Goal: Task Accomplishment & Management: Manage account settings

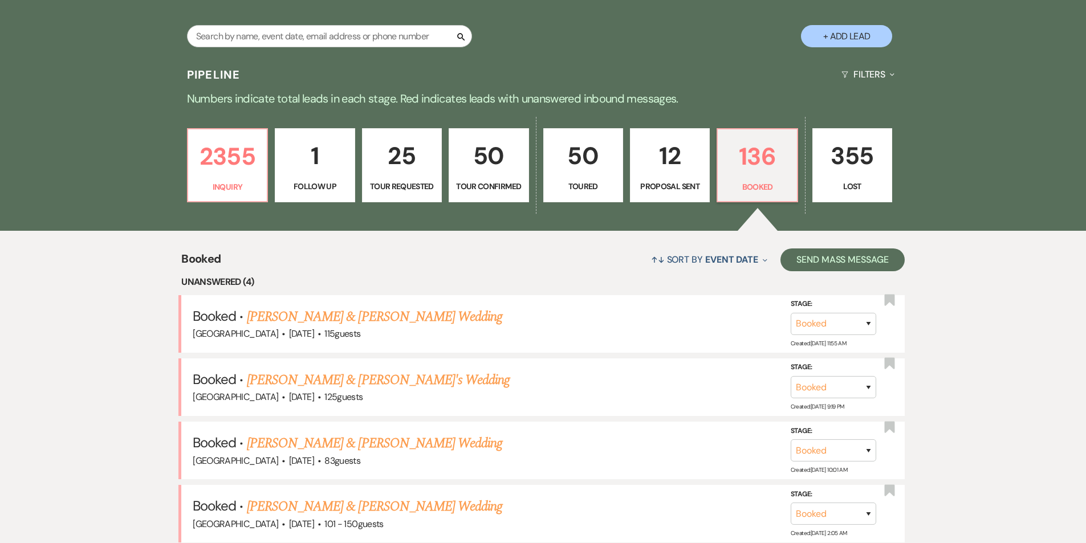
scroll to position [311, 0]
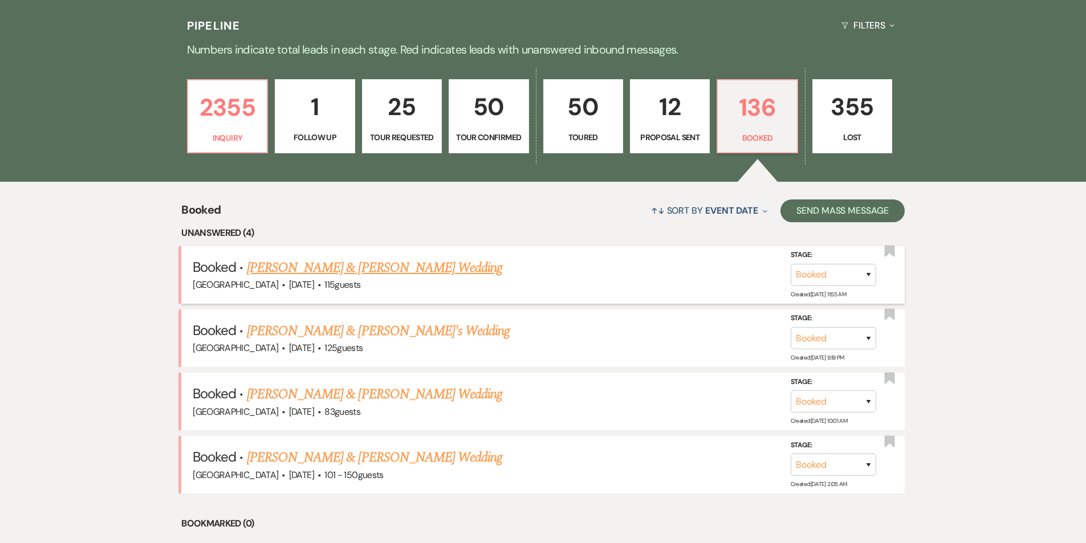
click at [378, 258] on link "Jake Butler & Veronica Walkuski's Wedding" at bounding box center [374, 268] width 255 height 21
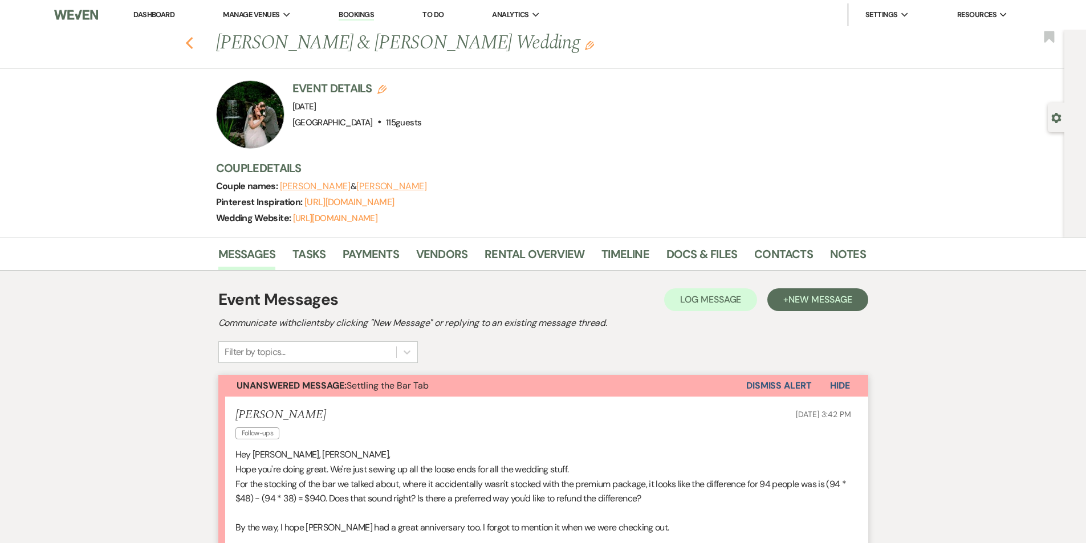
click at [192, 43] on use "button" at bounding box center [188, 43] width 7 height 13
select select "7"
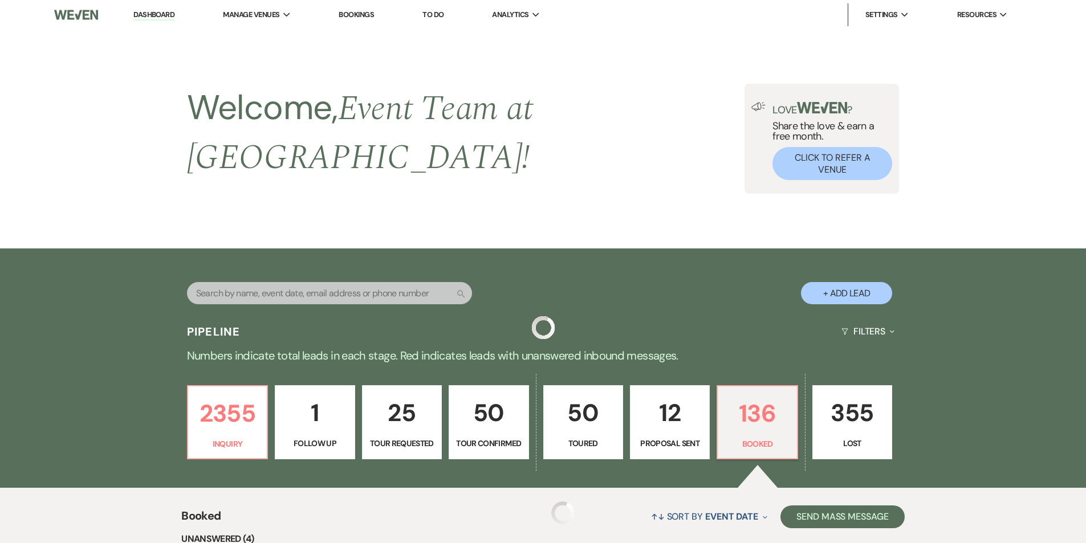
scroll to position [311, 0]
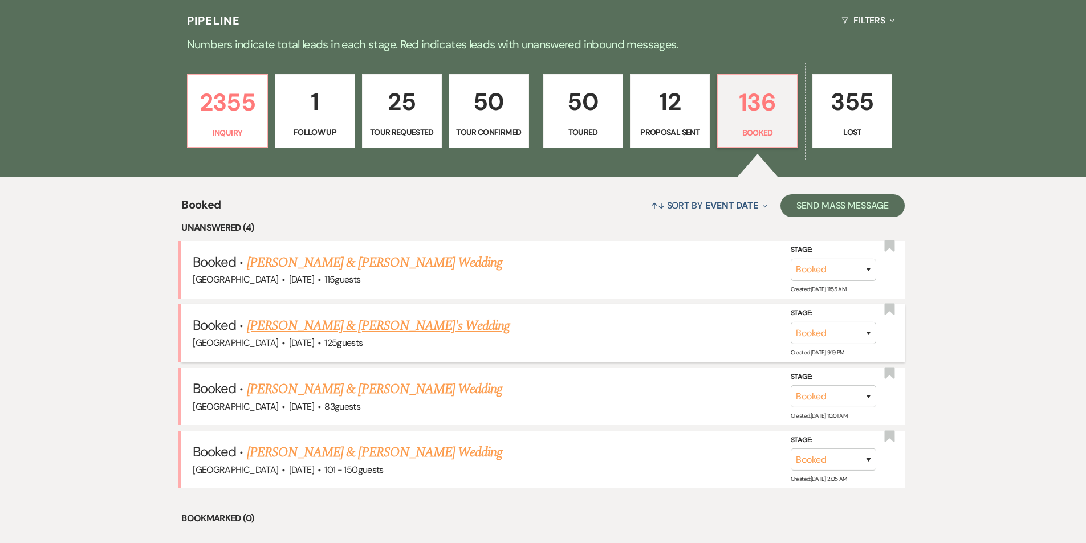
click at [397, 316] on link "Anthony Paulone & Raquel Gold's Wedding" at bounding box center [378, 326] width 263 height 21
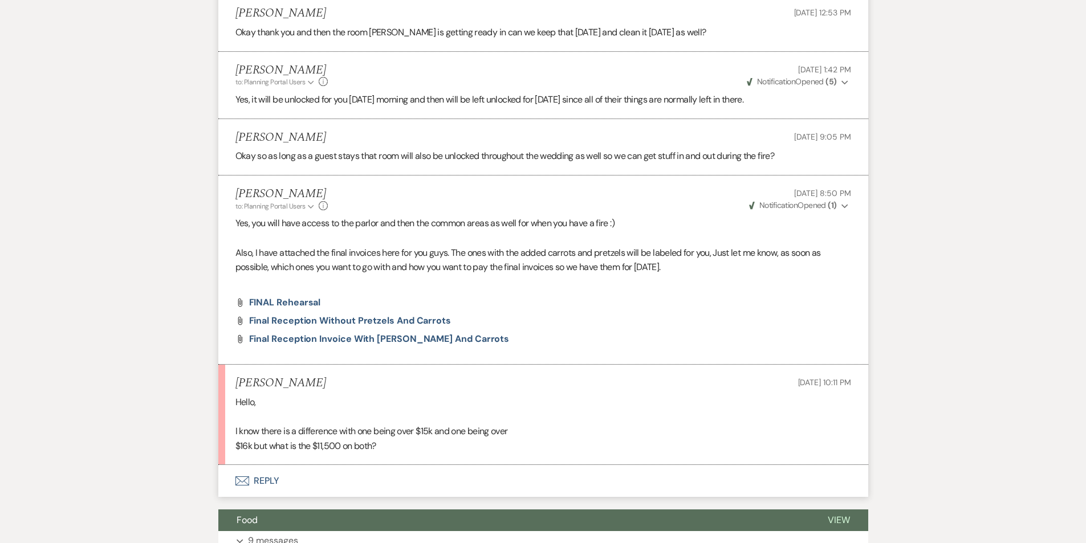
scroll to position [1840, 0]
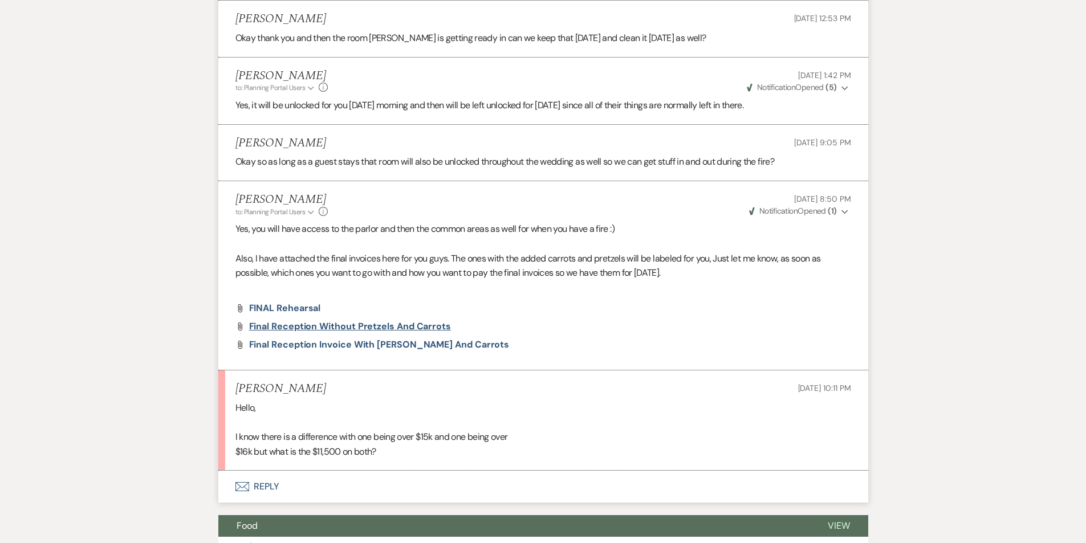
click at [309, 332] on span "Final Reception without pretzels and carrots" at bounding box center [350, 326] width 202 height 12
select select "7"
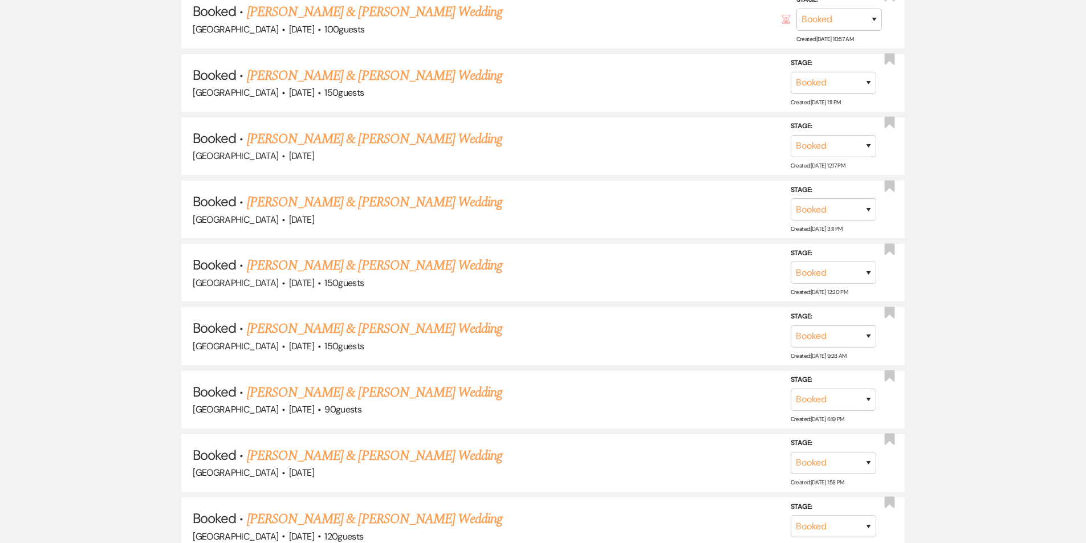
scroll to position [311, 0]
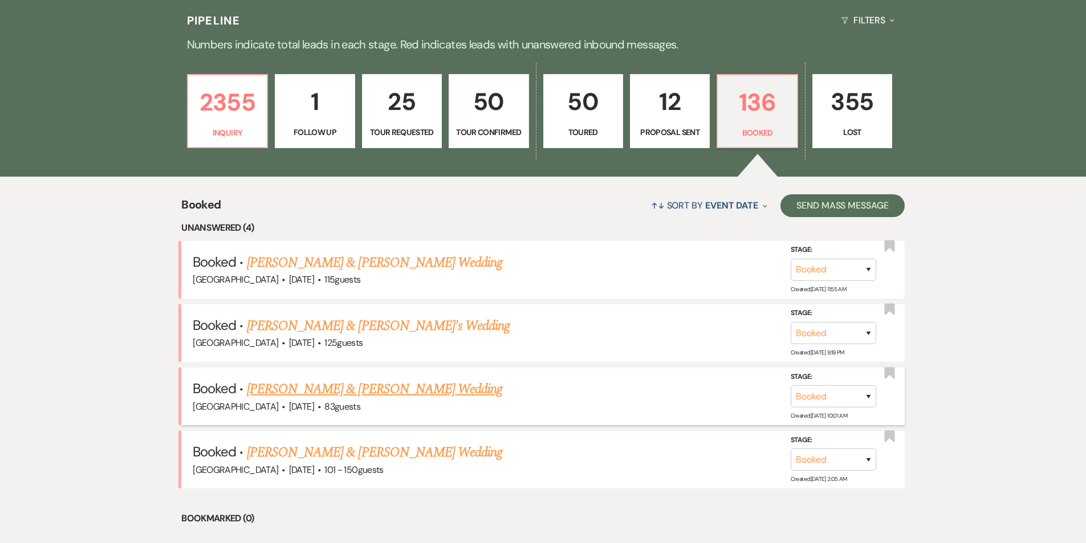
click at [403, 379] on link "Brad Tylenda & Christa Jolin's Wedding" at bounding box center [374, 389] width 255 height 21
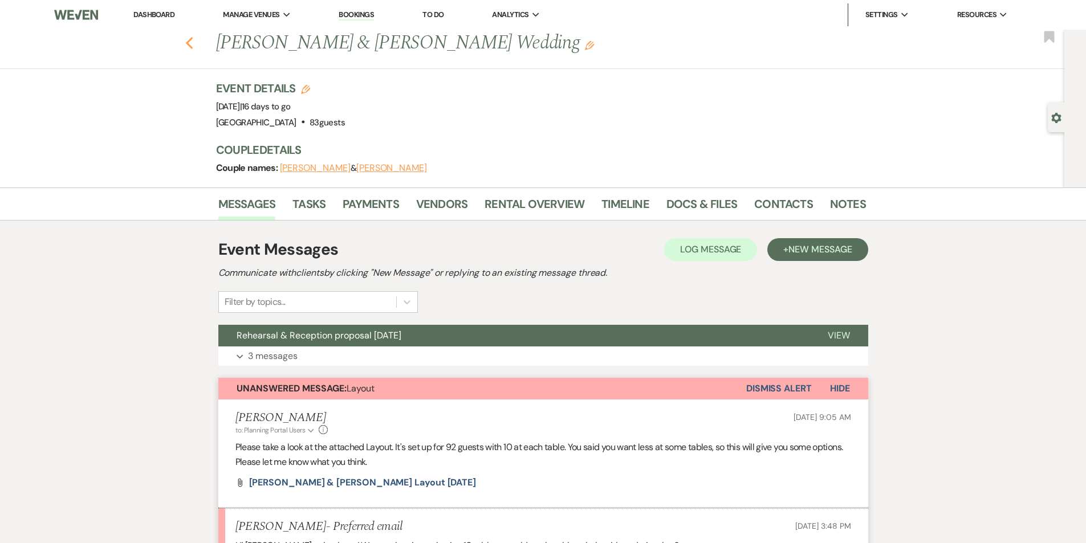
click at [194, 45] on icon "Previous" at bounding box center [189, 43] width 9 height 14
select select "7"
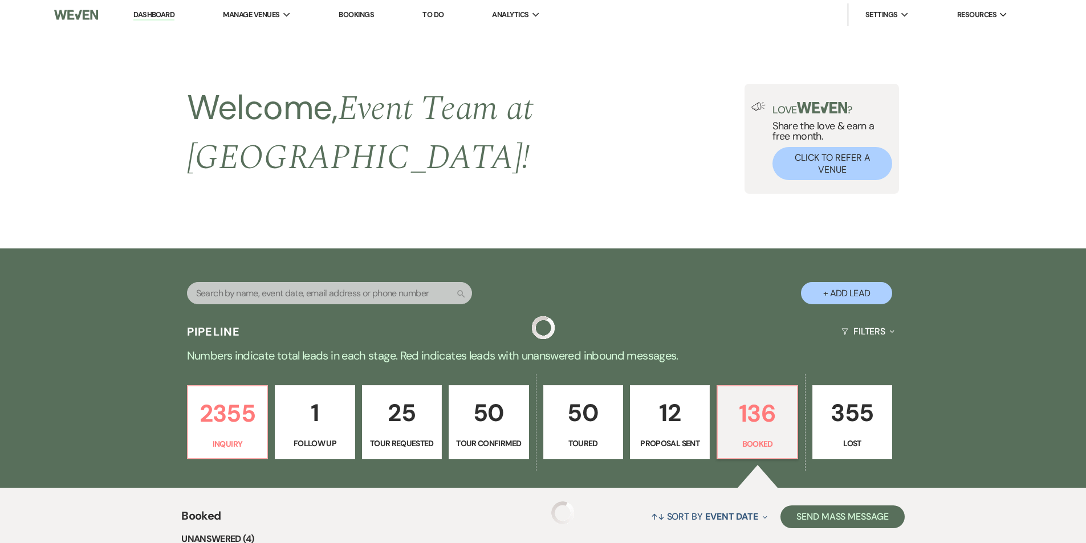
scroll to position [311, 0]
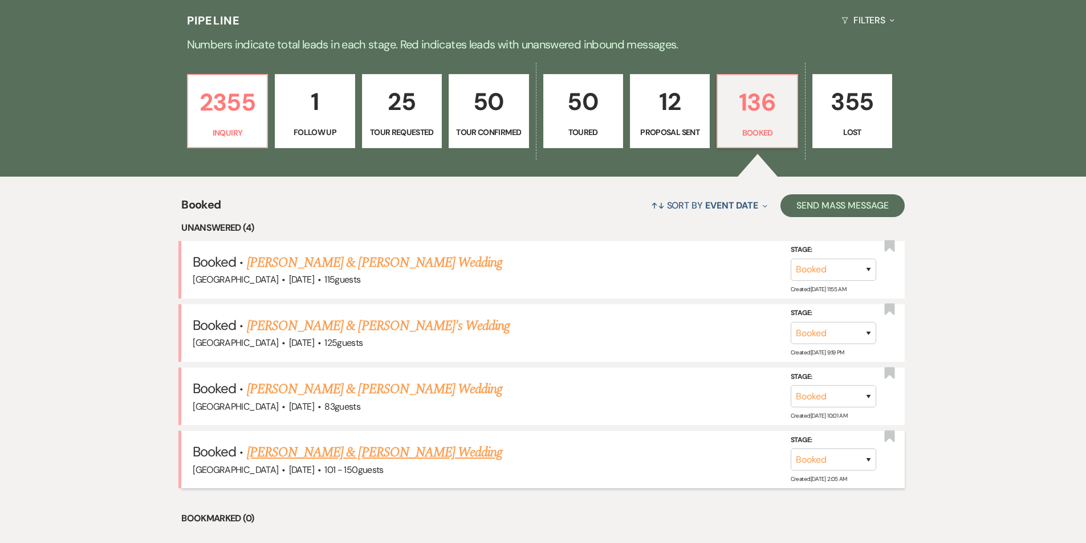
click at [382, 442] on link "Nikki Mcintyre & Scott Marple Wedding" at bounding box center [374, 452] width 255 height 21
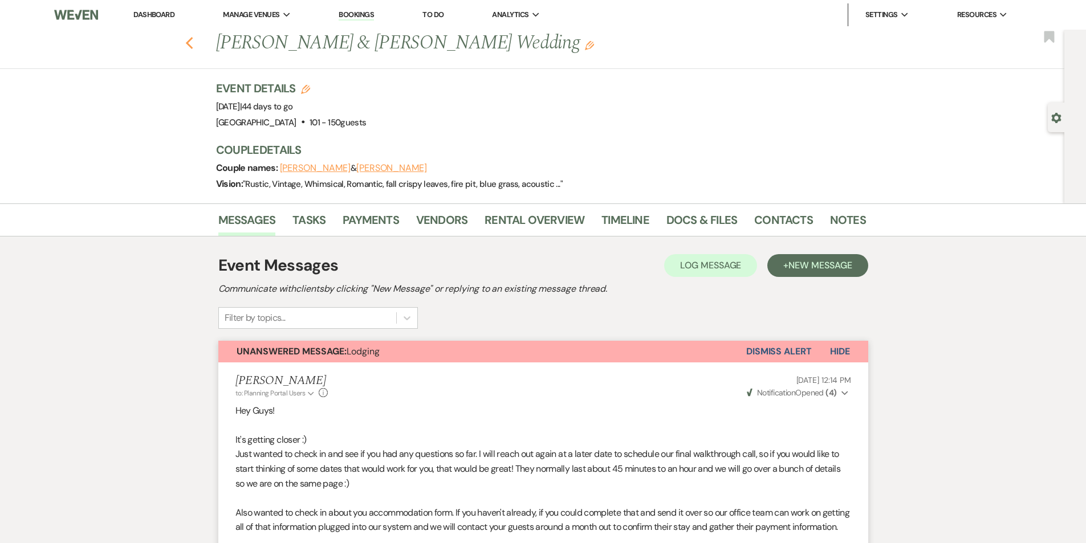
click at [193, 40] on use "button" at bounding box center [188, 43] width 7 height 13
select select "7"
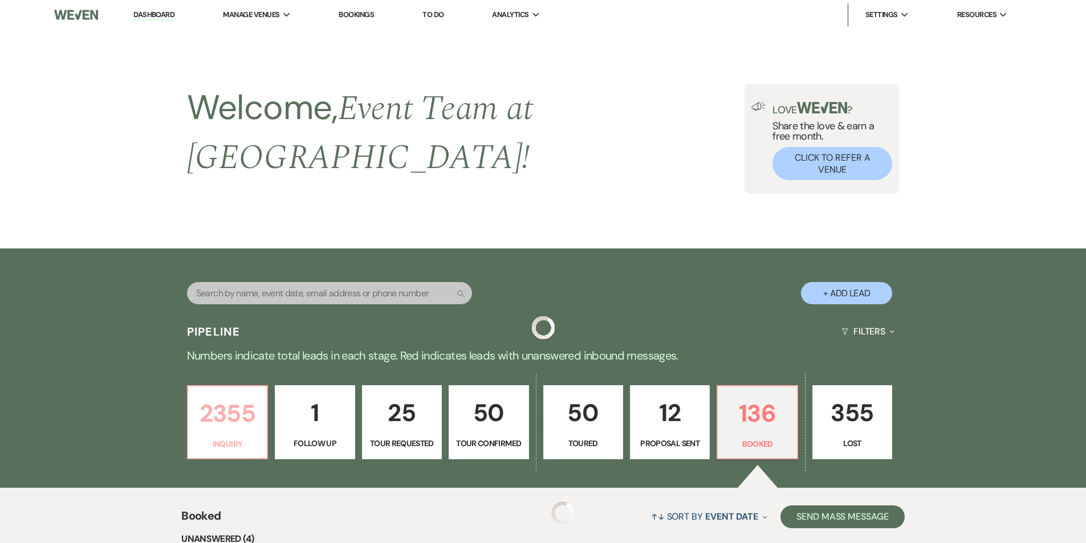
scroll to position [311, 0]
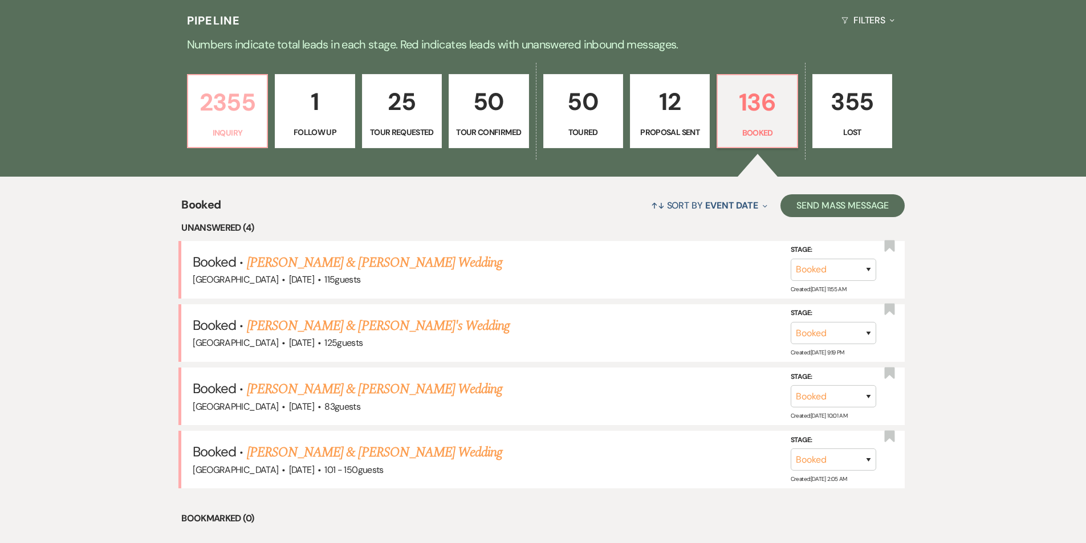
click at [223, 127] on p "Inquiry" at bounding box center [227, 133] width 65 height 13
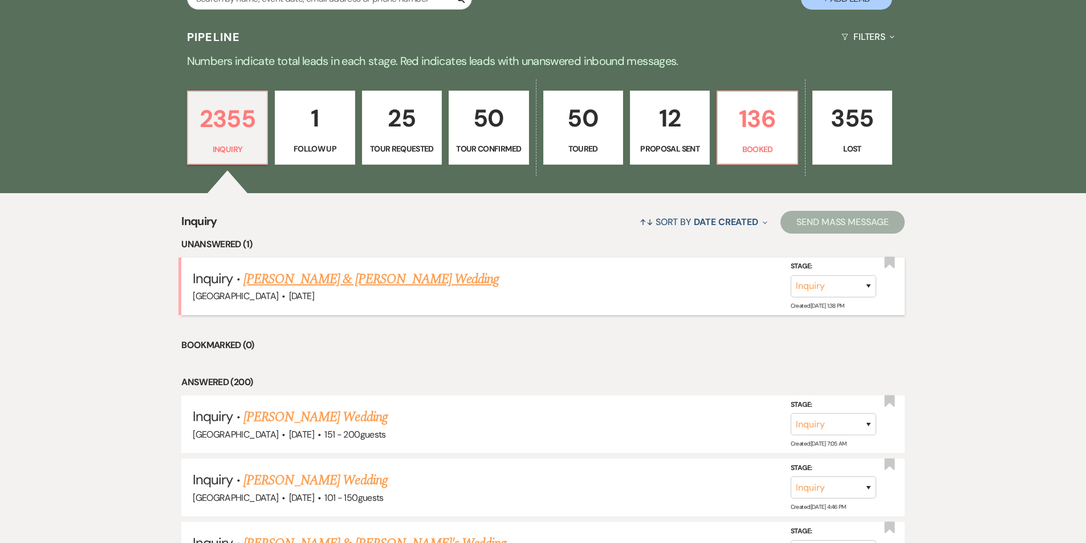
scroll to position [297, 0]
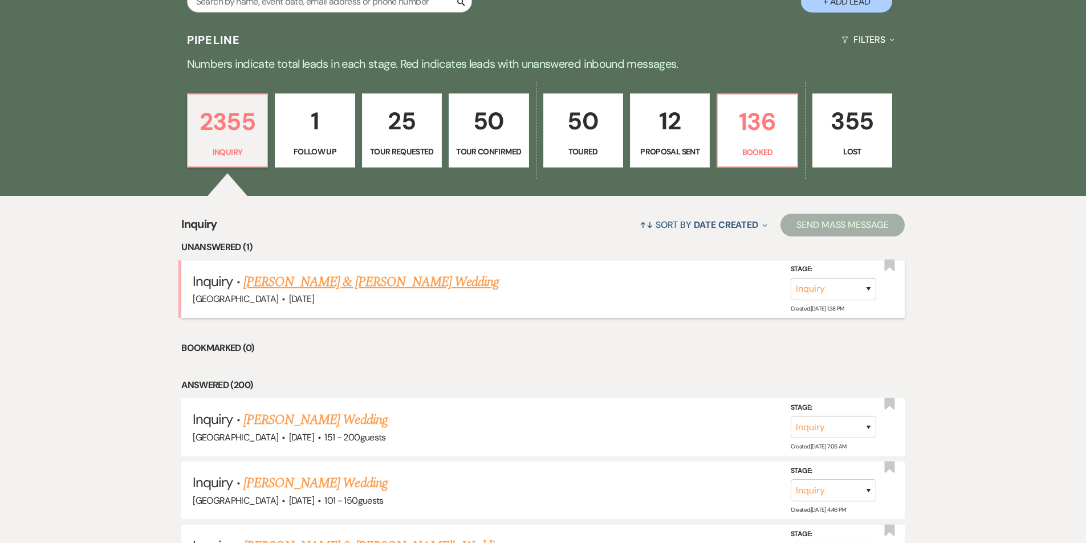
click at [301, 272] on link "Tatum Nuckels & Brandon Cirucci's Wedding" at bounding box center [370, 282] width 255 height 21
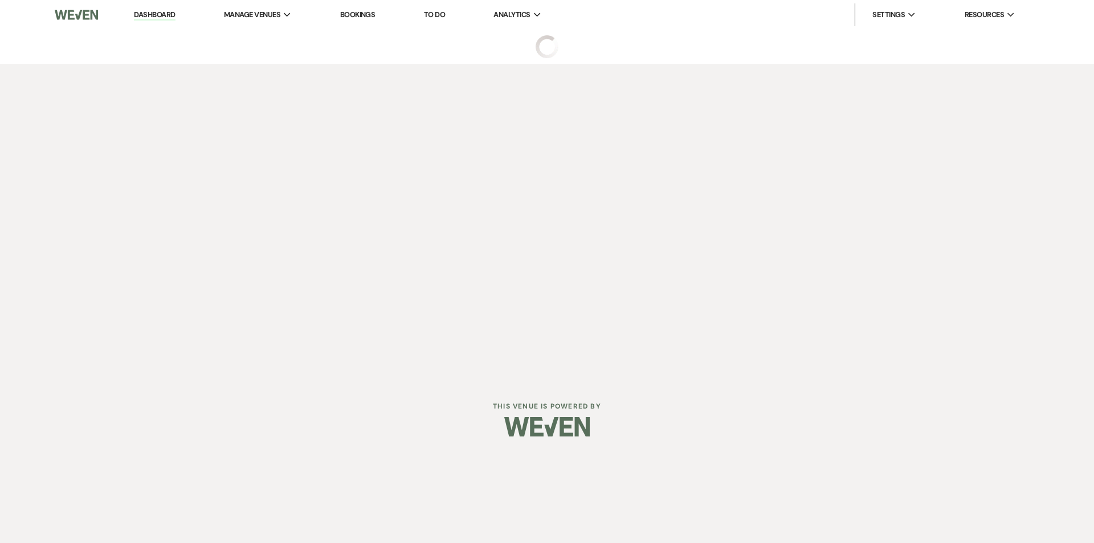
select select "5"
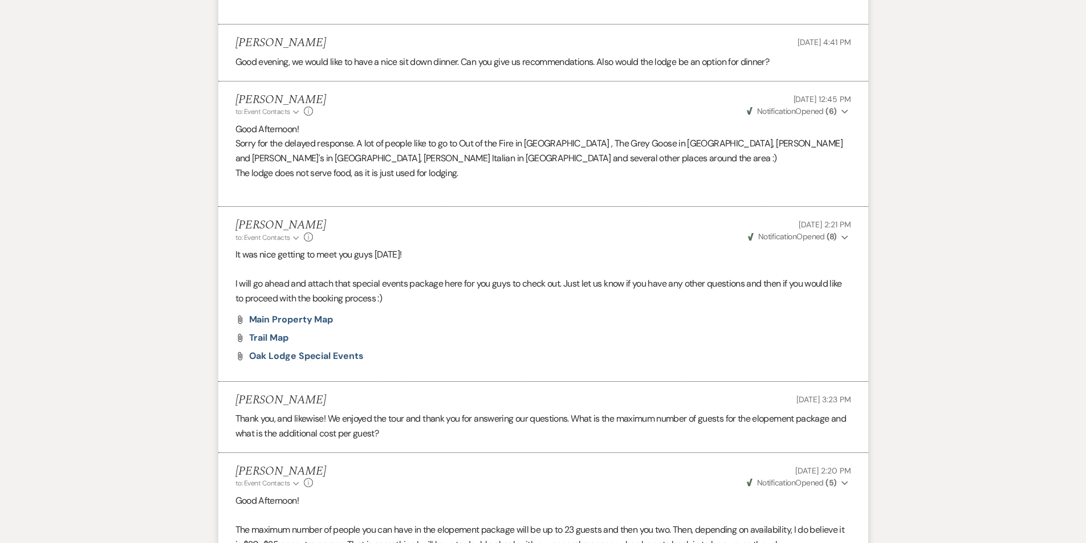
scroll to position [1360, 0]
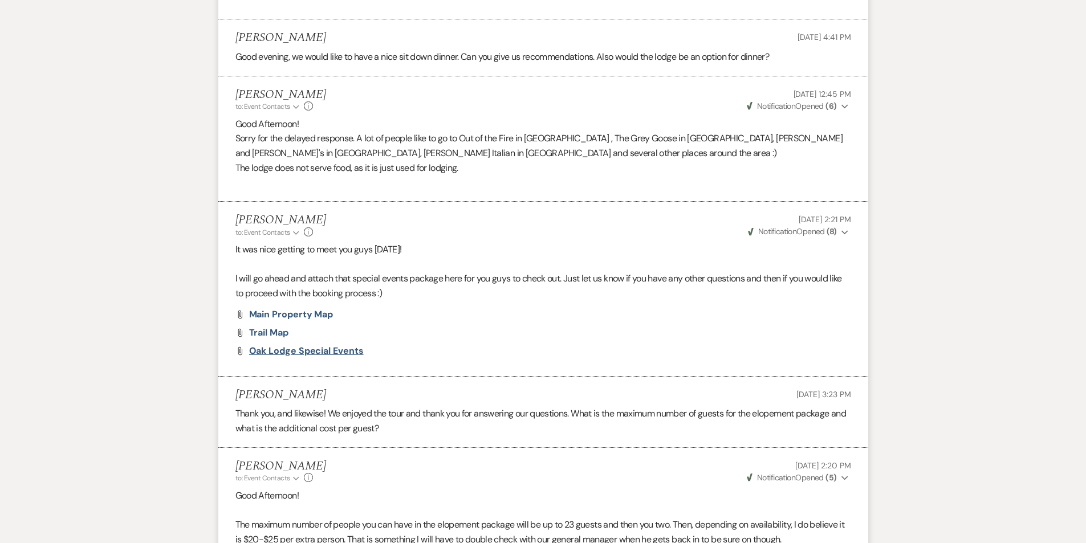
click at [341, 352] on span "Oak Lodge Special Events" at bounding box center [306, 351] width 115 height 12
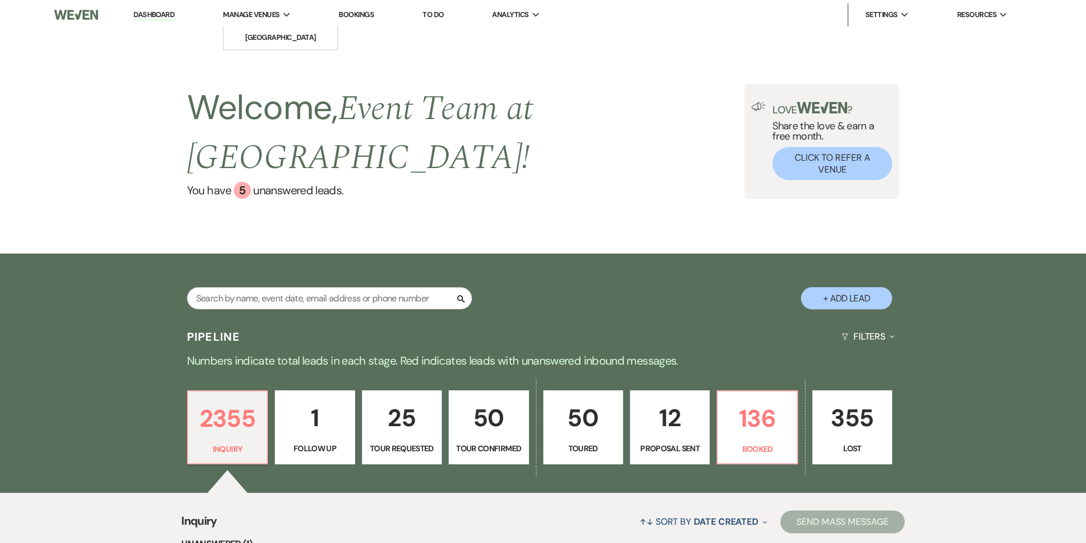
click at [252, 6] on li "Manage Venues Expand Oak Lodge" at bounding box center [256, 14] width 79 height 23
click at [266, 43] on li "[GEOGRAPHIC_DATA]" at bounding box center [280, 37] width 103 height 11
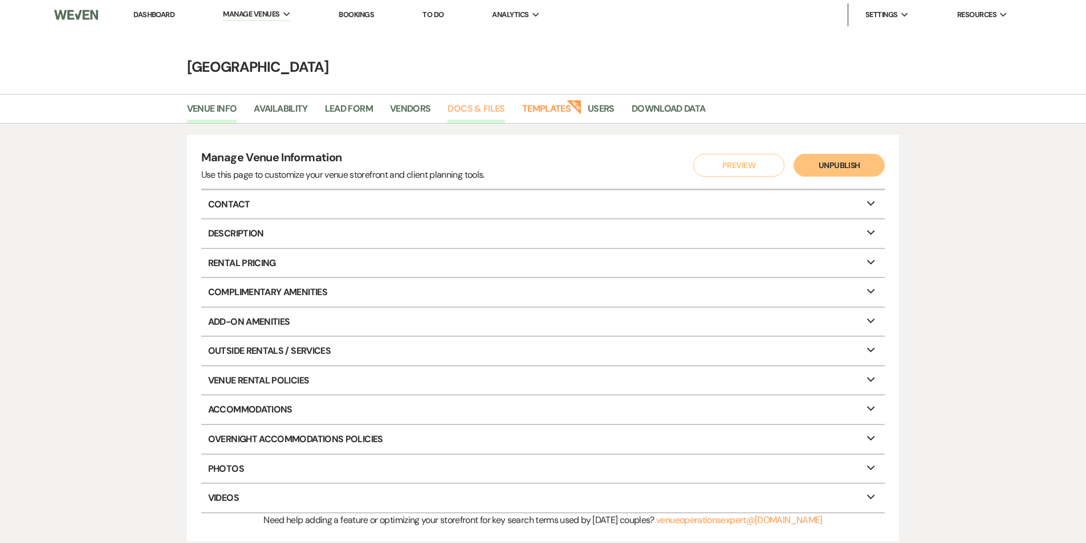
click at [487, 103] on link "Docs & Files" at bounding box center [475, 112] width 57 height 22
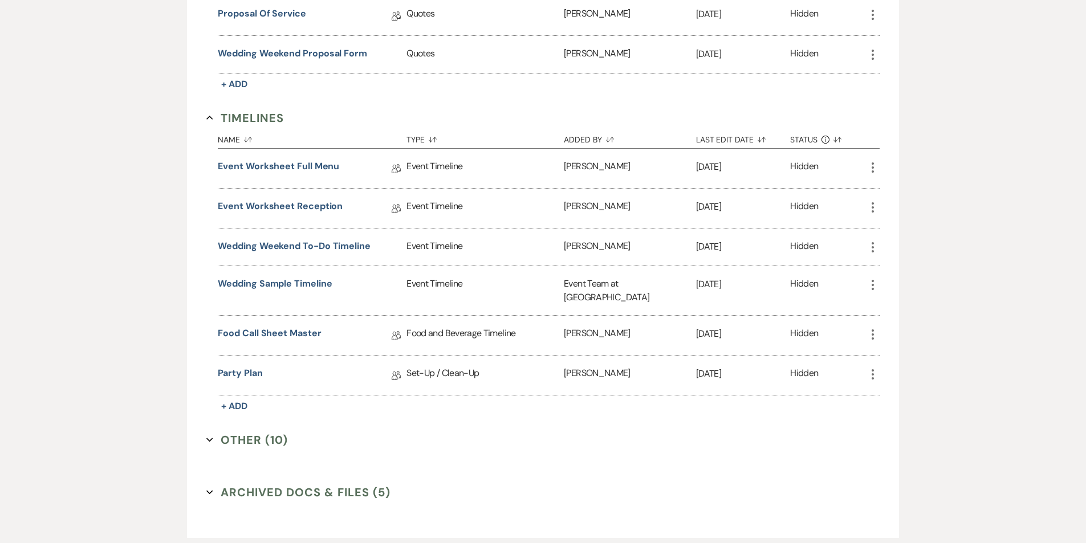
scroll to position [1376, 0]
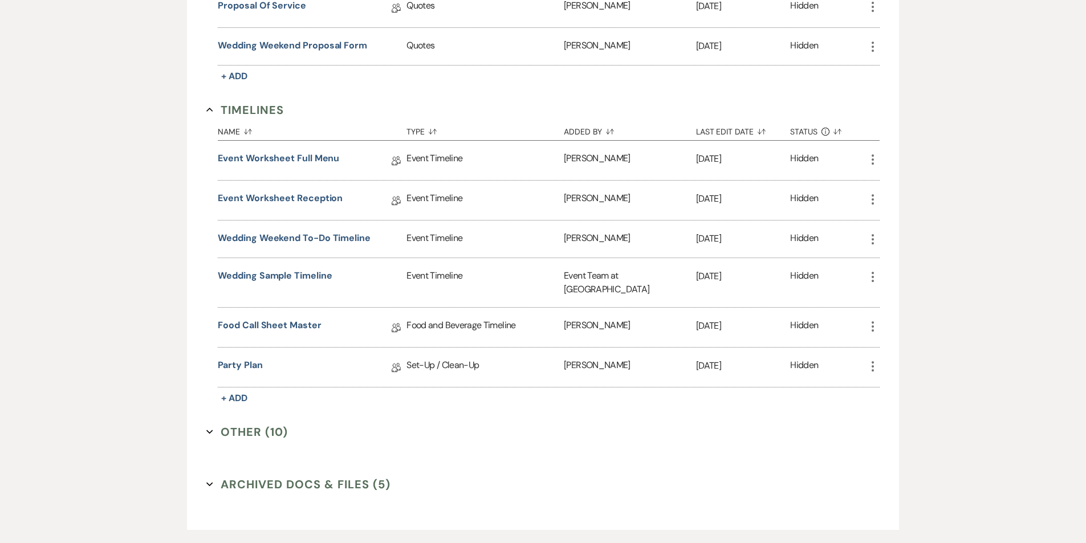
click at [262, 423] on button "Other (10) Expand" at bounding box center [246, 431] width 81 height 17
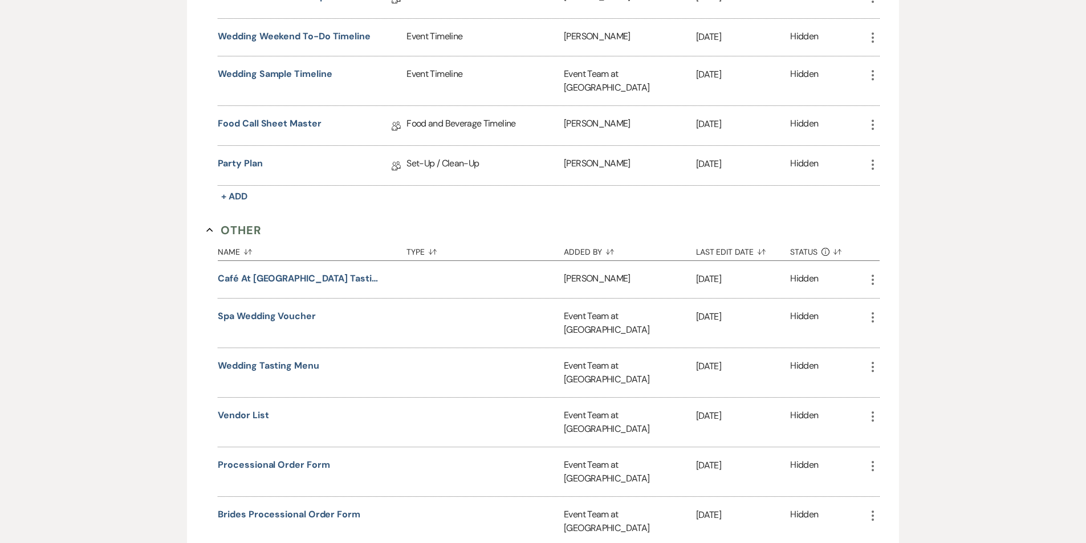
scroll to position [1604, 0]
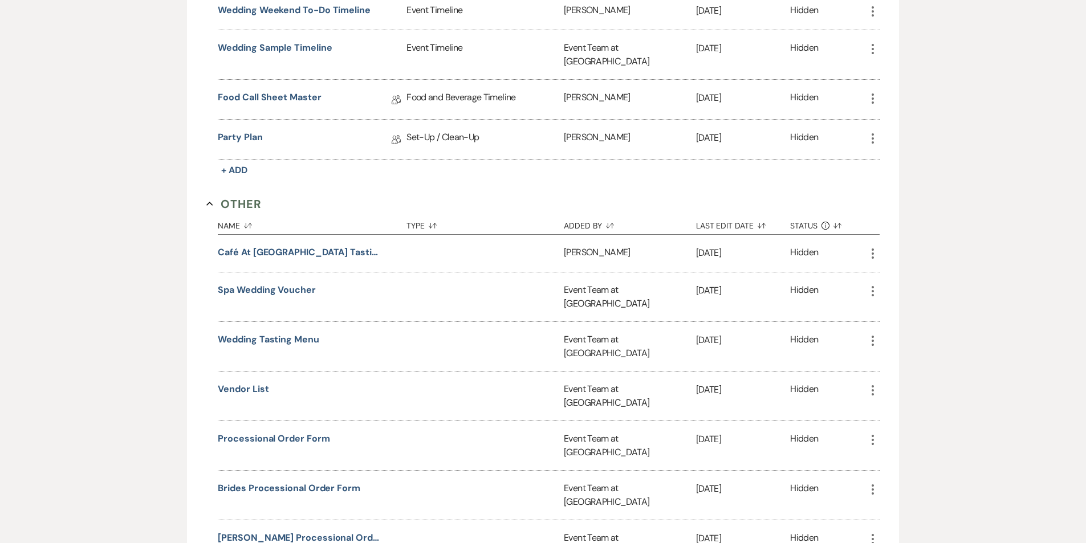
click at [874, 384] on icon "More" at bounding box center [873, 391] width 14 height 14
click at [903, 442] on button "Close Delete X Delete" at bounding box center [905, 451] width 78 height 19
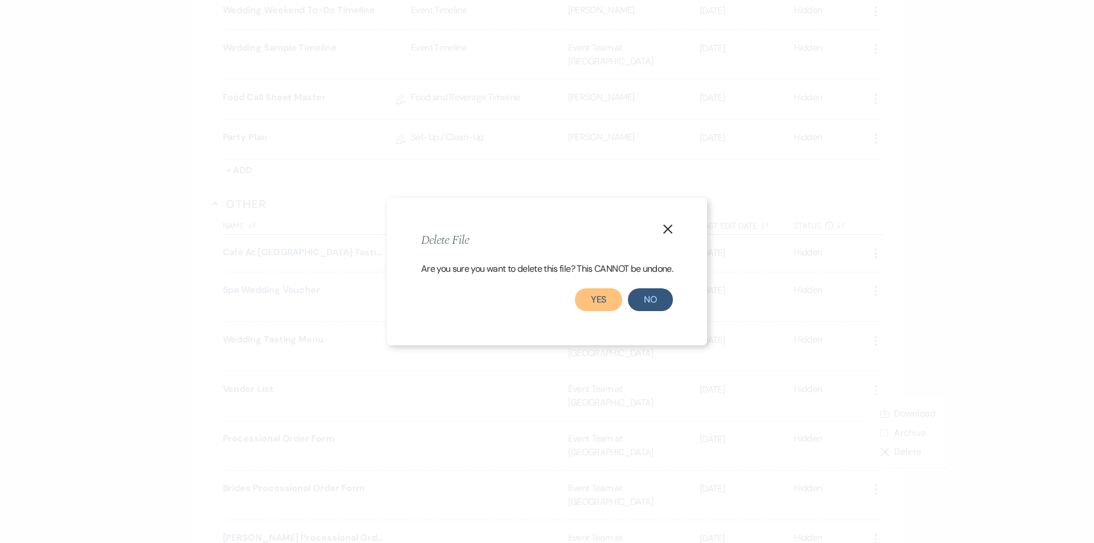
click at [609, 299] on button "Yes" at bounding box center [599, 299] width 48 height 23
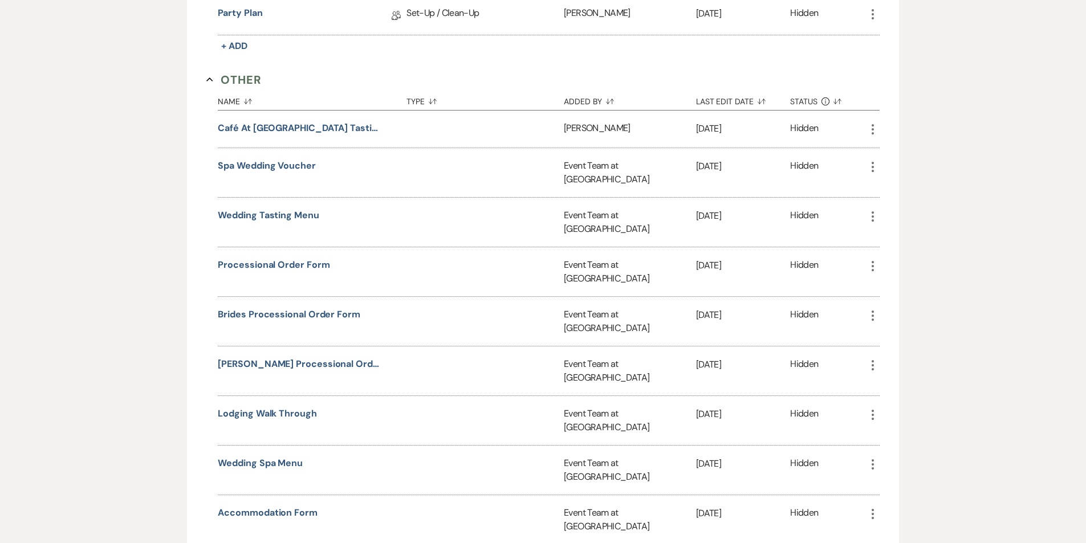
scroll to position [1747, 0]
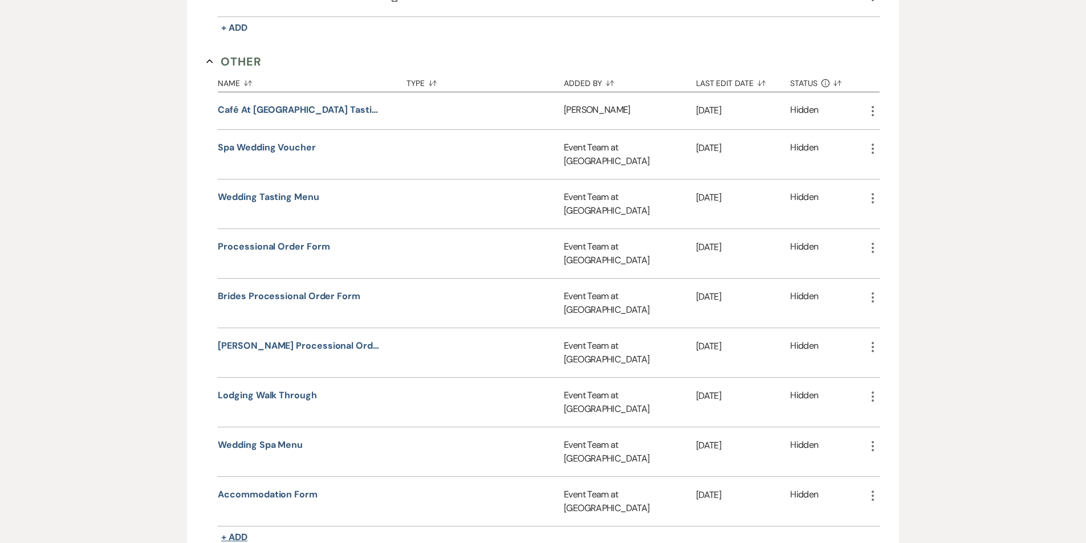
click at [231, 531] on span "+ Add" at bounding box center [234, 537] width 26 height 12
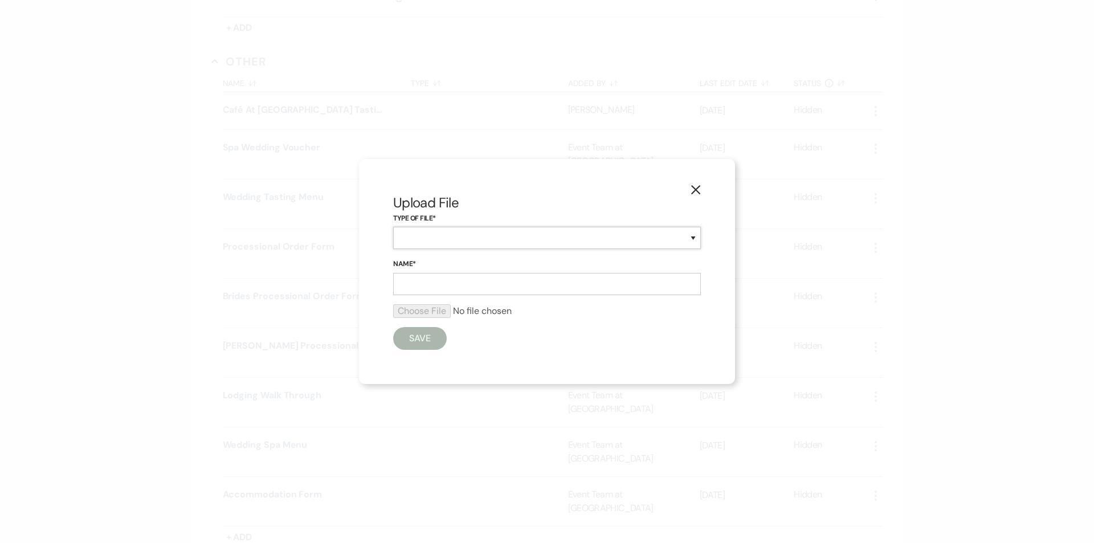
click at [570, 229] on select "Other" at bounding box center [547, 238] width 308 height 22
select select "0"
click at [393, 227] on select "Other" at bounding box center [547, 238] width 308 height 22
click at [531, 282] on input "Name*" at bounding box center [547, 284] width 308 height 22
type input "Vendor List"
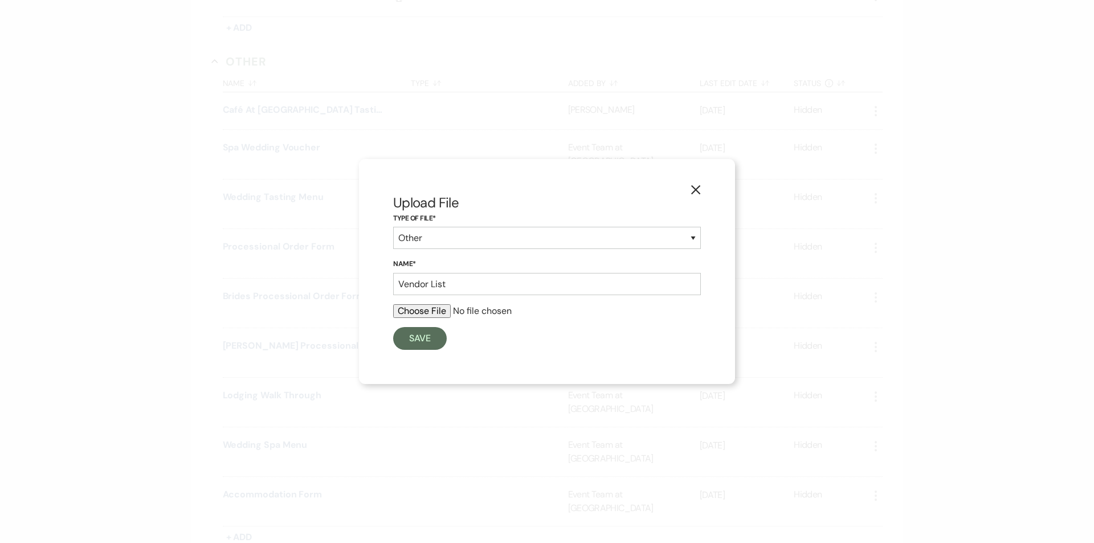
click at [425, 304] on input "file" at bounding box center [547, 311] width 308 height 14
type input "C:\fakepath\Vendor List.pdf"
click at [423, 343] on button "Save" at bounding box center [420, 341] width 54 height 23
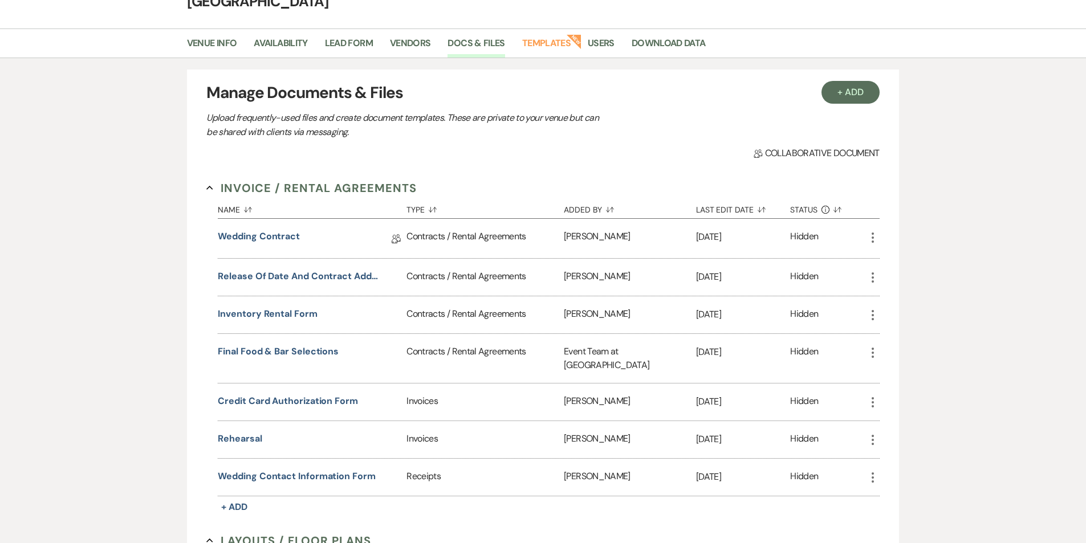
scroll to position [0, 0]
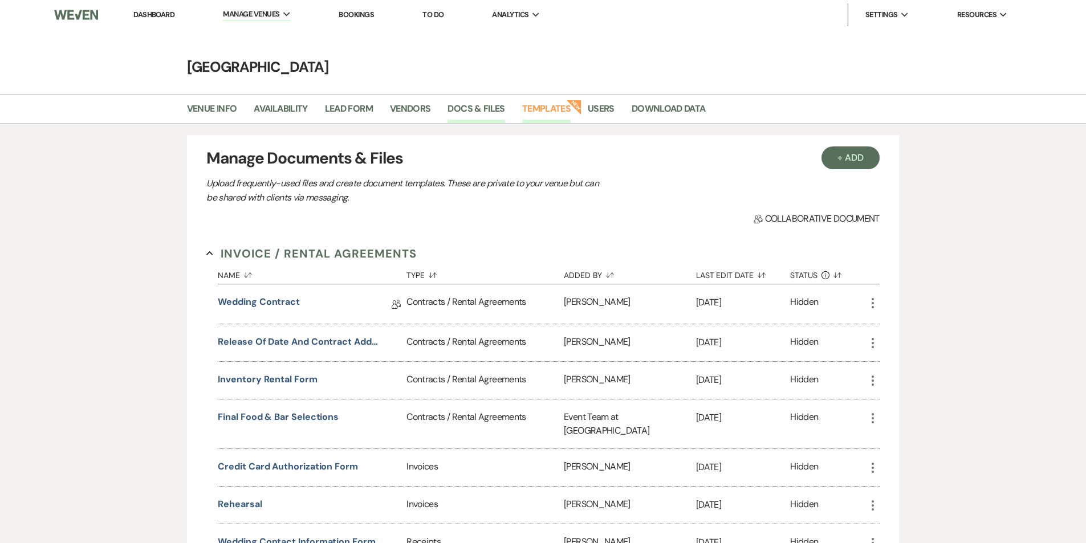
click at [554, 108] on link "Templates" at bounding box center [546, 112] width 48 height 22
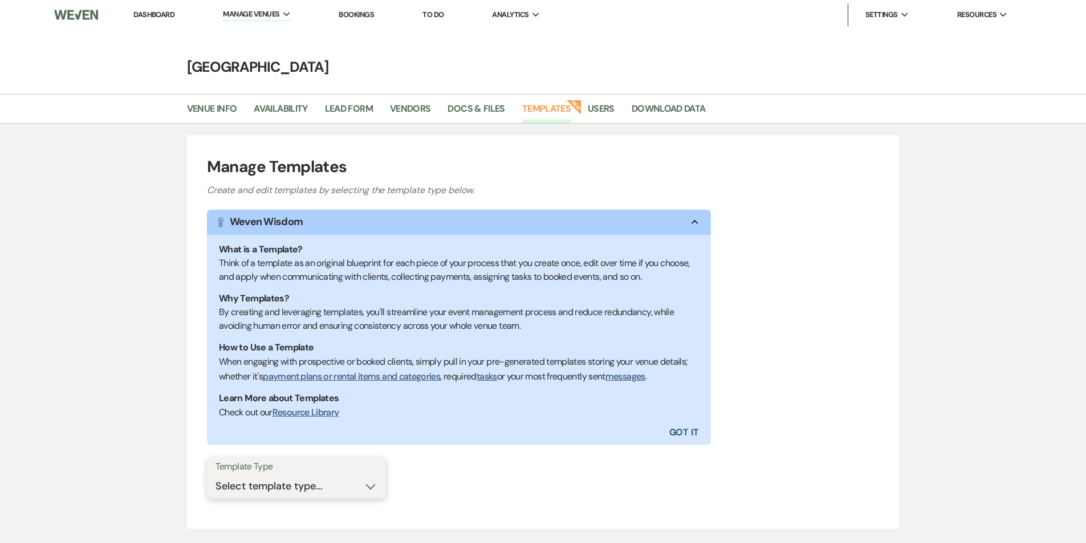
click at [348, 487] on select "Select template type... Task List Message Templates Payment Plan Inventory Item…" at bounding box center [296, 486] width 162 height 22
click at [215, 475] on select "Select template type... Task List Message Templates Payment Plan Inventory Item…" at bounding box center [296, 486] width 162 height 22
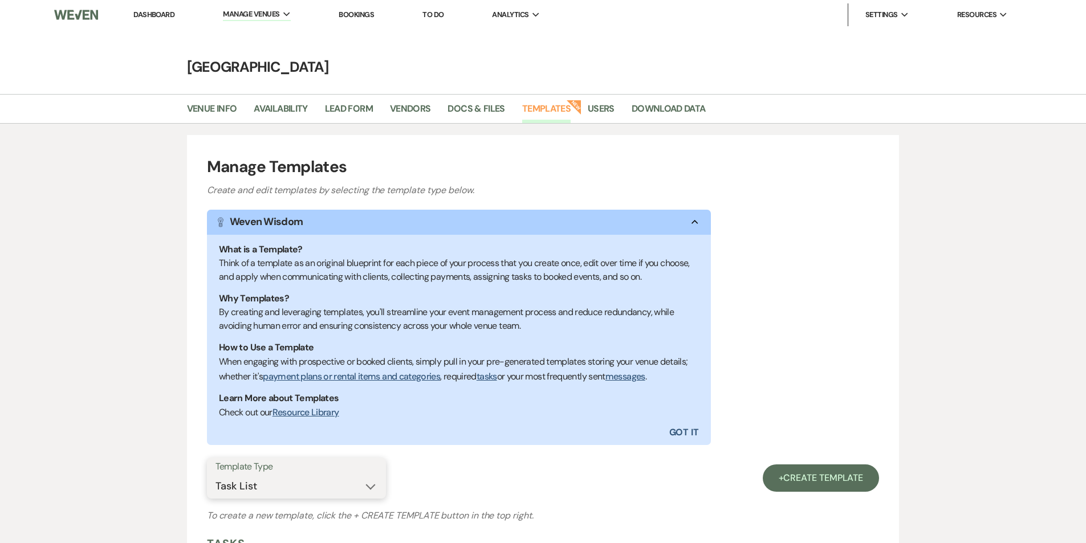
click at [348, 477] on select "Select template type... Task List Message Templates Payment Plan Inventory Item…" at bounding box center [296, 486] width 162 height 22
select select "Message Templates"
click at [215, 475] on select "Select template type... Task List Message Templates Payment Plan Inventory Item…" at bounding box center [296, 486] width 162 height 22
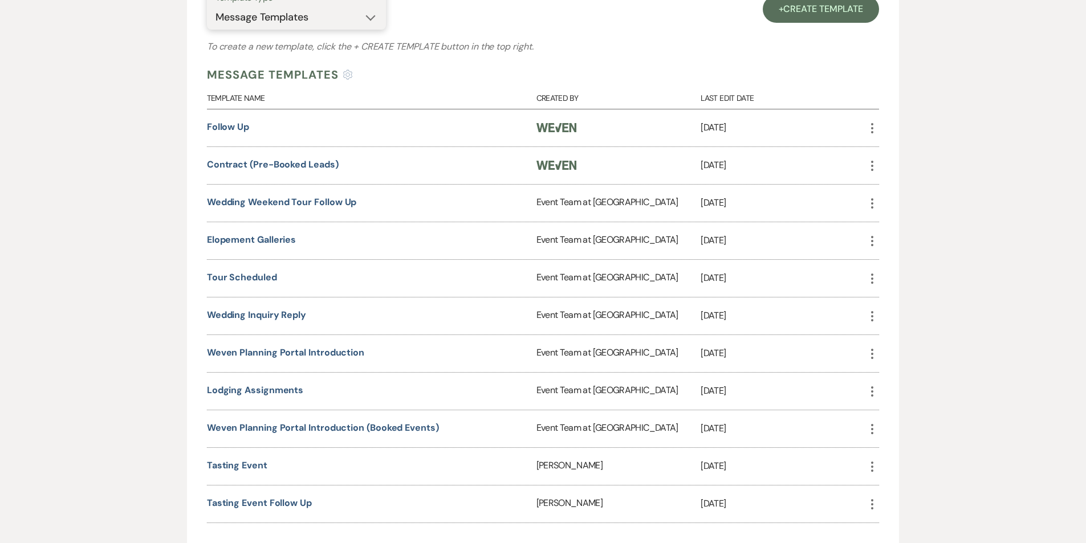
scroll to position [527, 0]
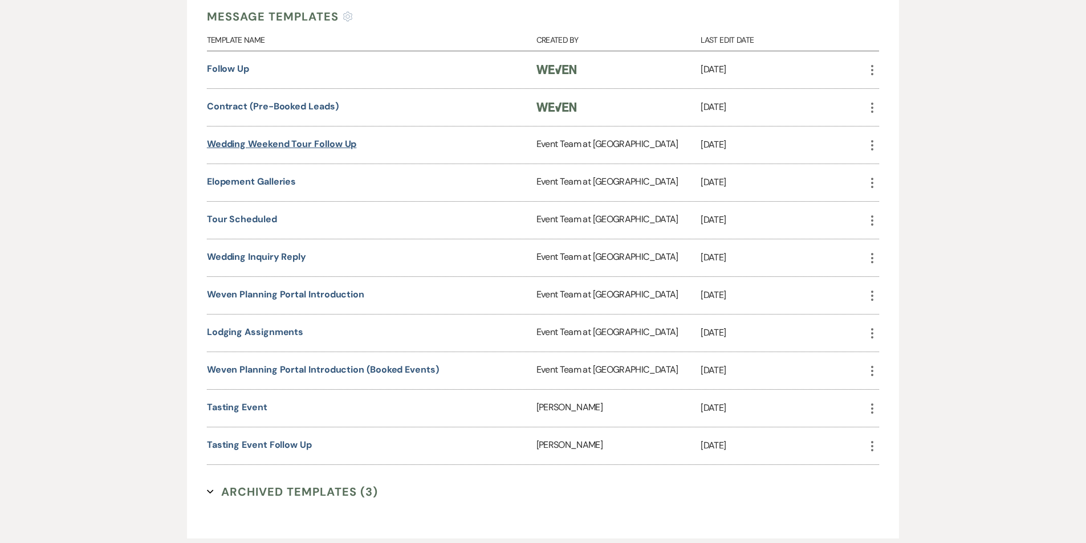
click at [355, 144] on link "Wedding Weekend Tour Follow Up" at bounding box center [282, 144] width 150 height 12
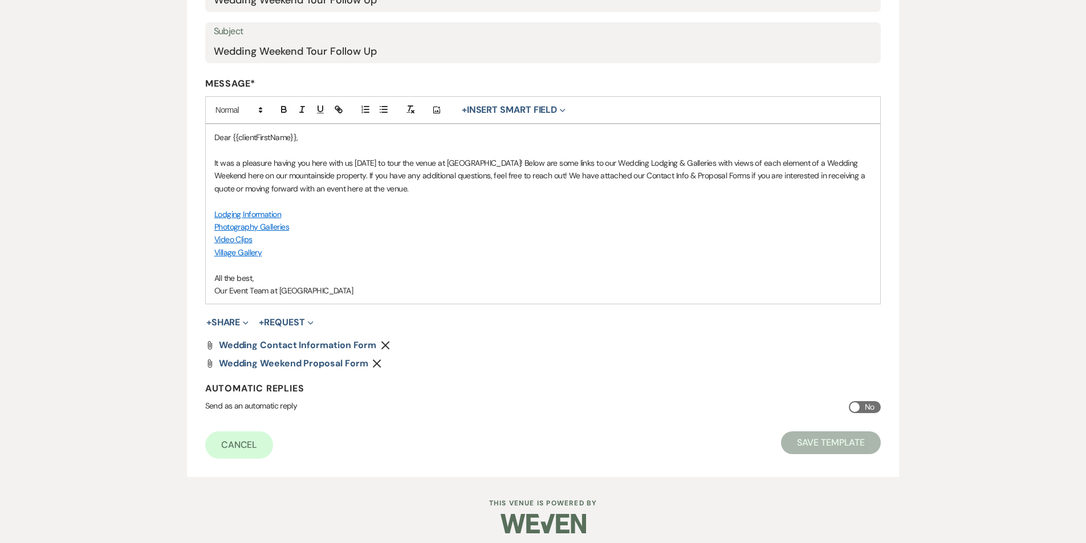
scroll to position [235, 0]
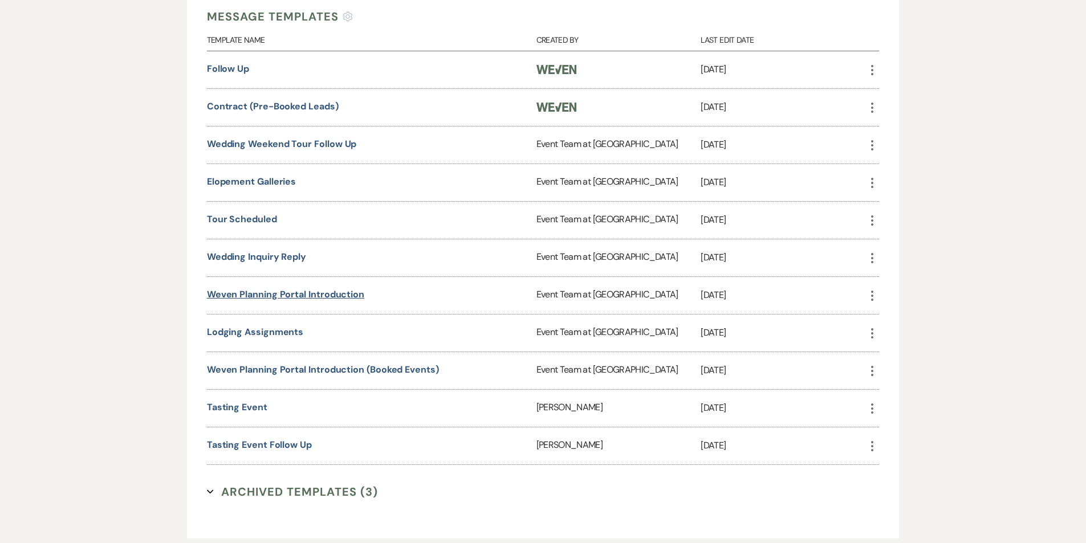
click at [287, 290] on link "Weven Planning Portal Introduction" at bounding box center [285, 294] width 157 height 12
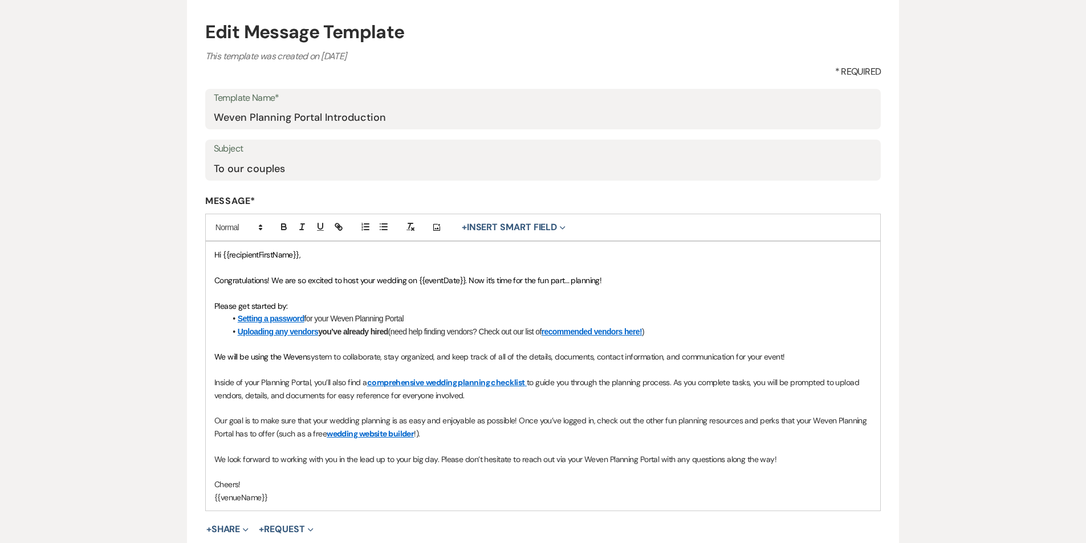
scroll to position [325, 0]
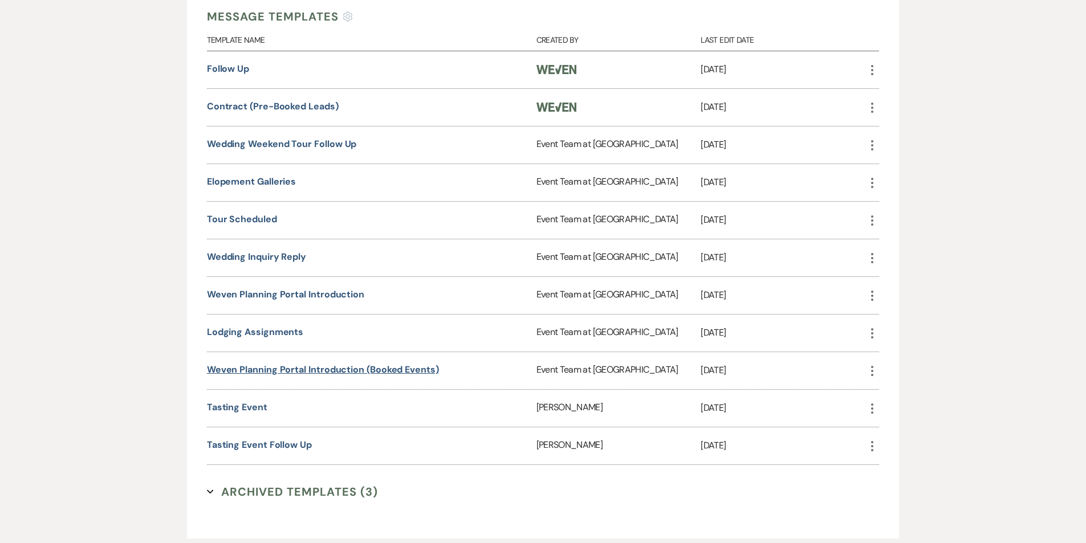
click at [260, 370] on link "Weven Planning Portal Introduction (Booked Events)" at bounding box center [323, 370] width 232 height 12
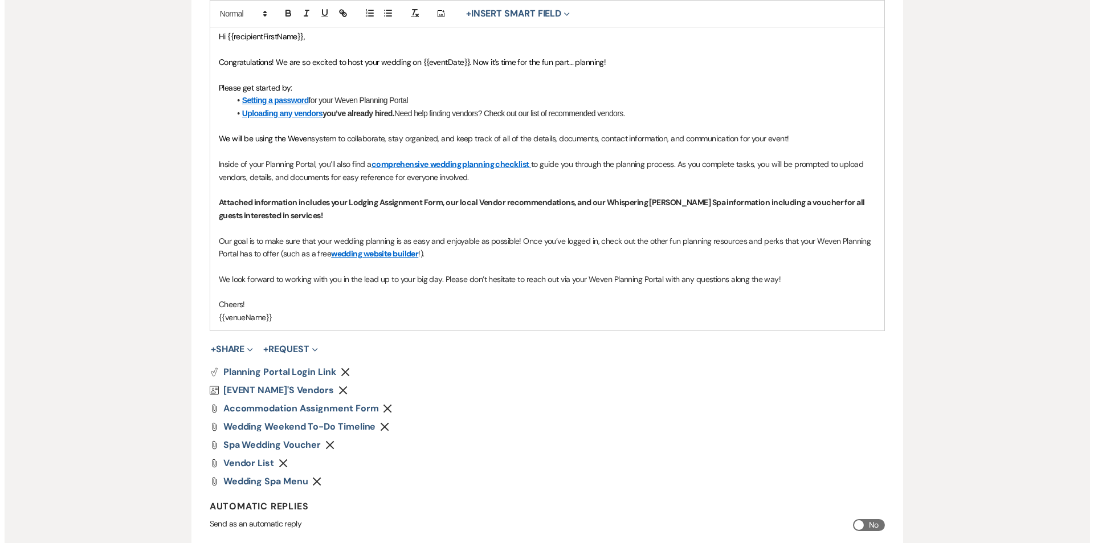
scroll to position [356, 0]
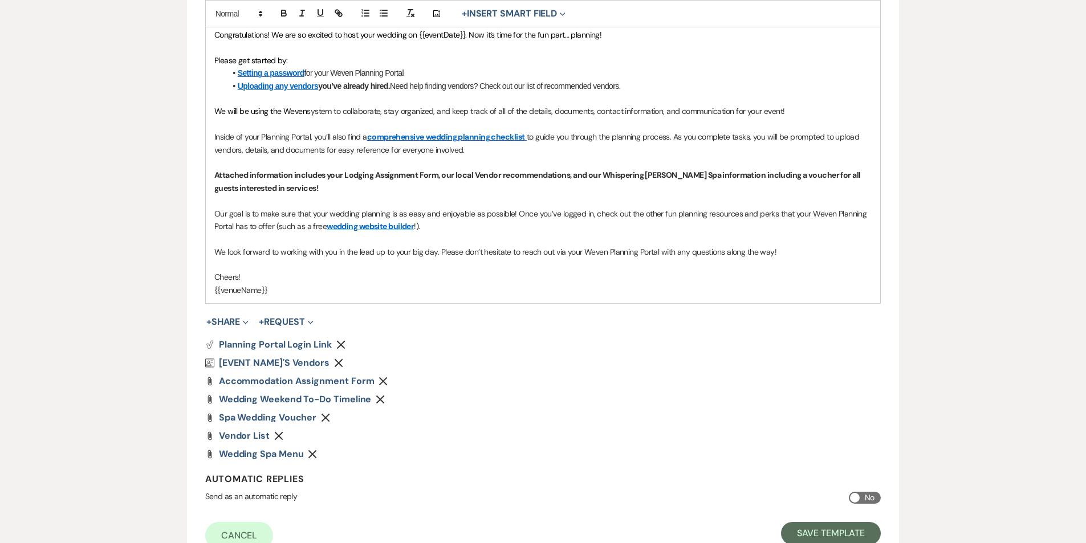
click at [278, 438] on icon "Remove" at bounding box center [278, 435] width 9 height 9
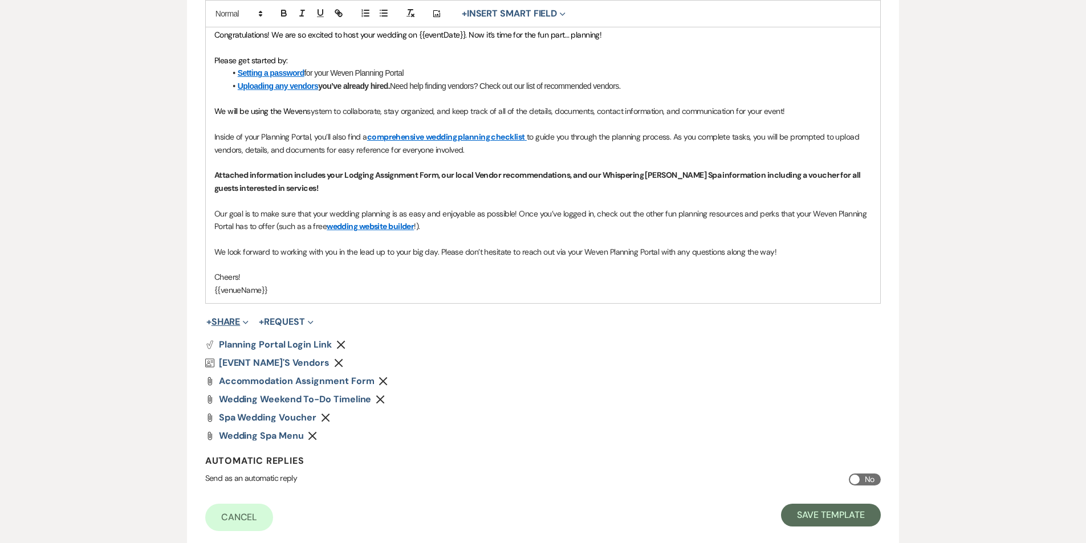
click at [225, 326] on button "+ Share Expand" at bounding box center [227, 321] width 43 height 9
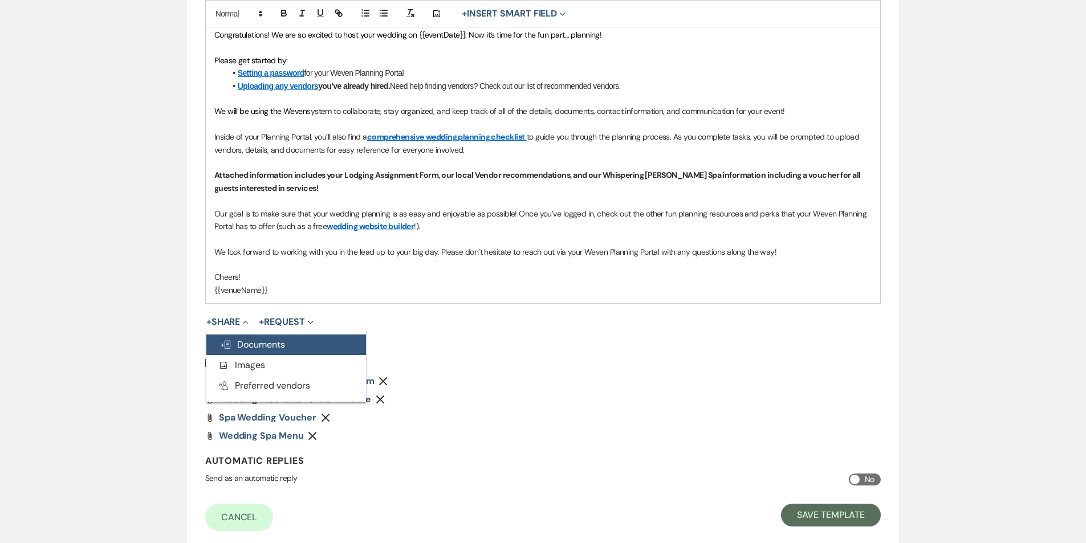
click at [237, 347] on span "Doc Upload Documents" at bounding box center [252, 345] width 65 height 12
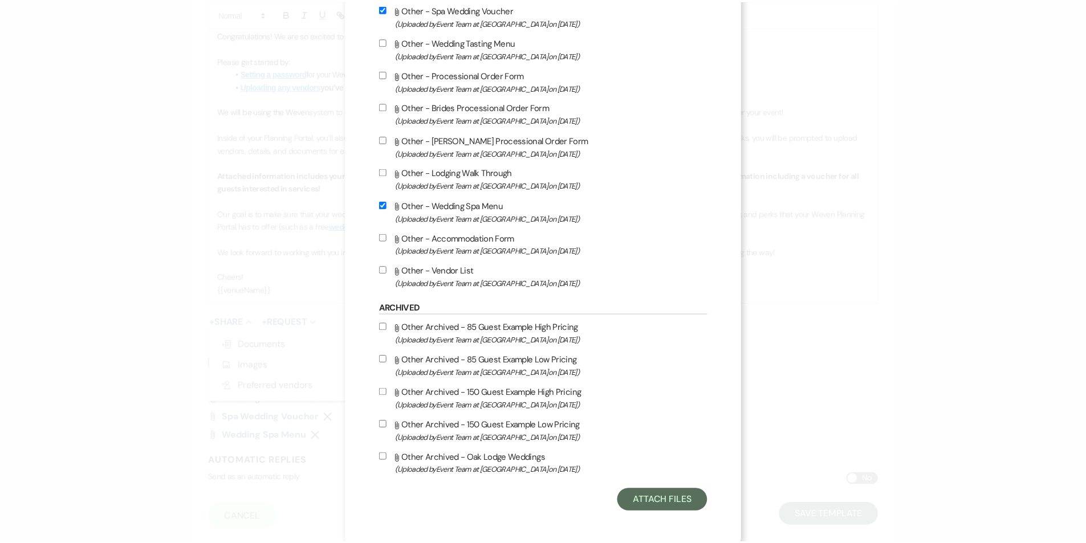
scroll to position [1254, 0]
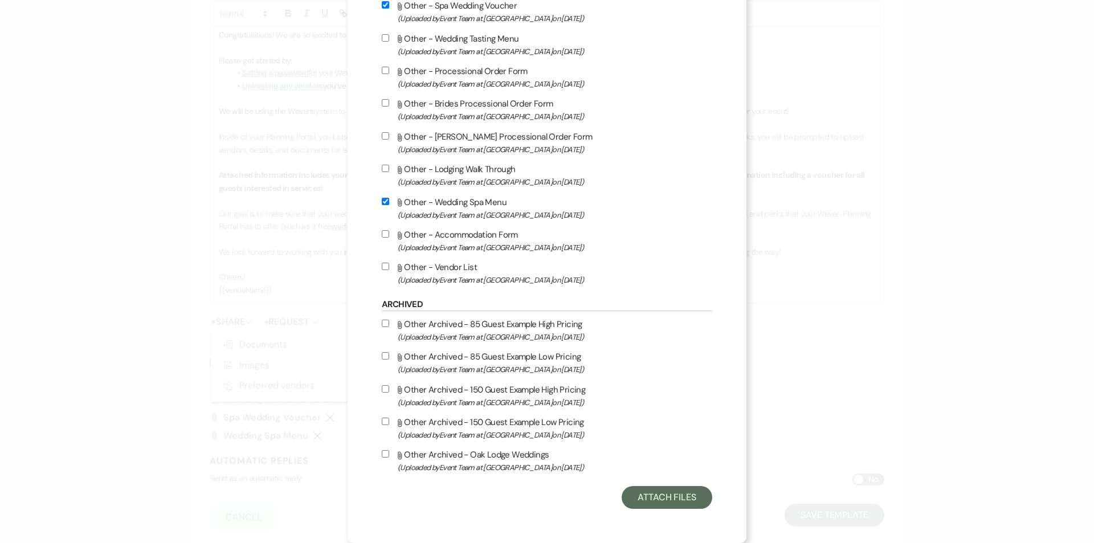
click at [382, 264] on input "Attach File Other - Vendor List (Uploaded by Event Team at [GEOGRAPHIC_DATA] on…" at bounding box center [385, 266] width 7 height 7
checkbox input "true"
click at [639, 492] on button "Attach Files" at bounding box center [667, 497] width 91 height 23
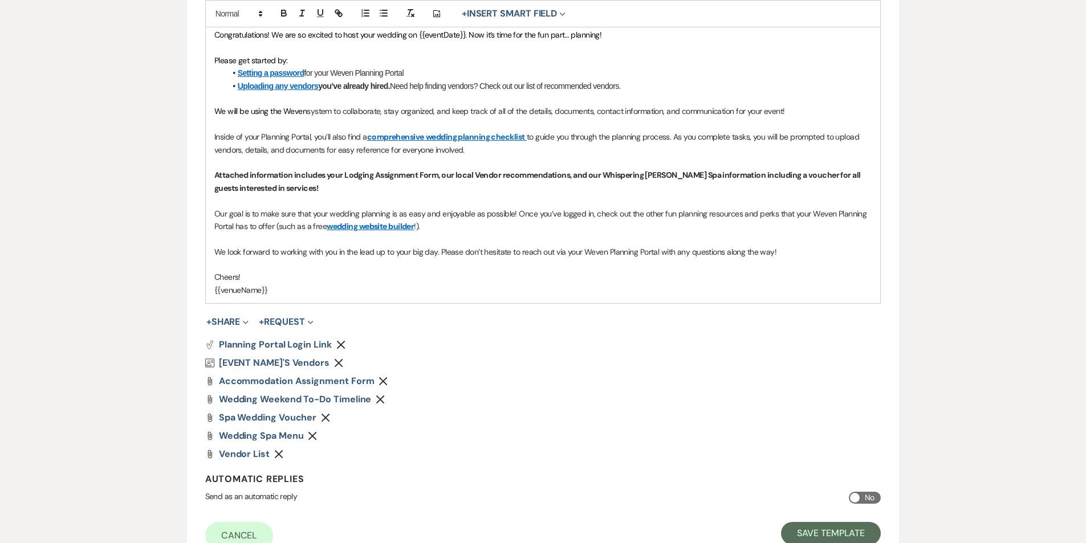
click at [776, 526] on div "Cancel Save Template" at bounding box center [543, 535] width 676 height 27
click at [806, 526] on button "Save Template" at bounding box center [831, 533] width 100 height 23
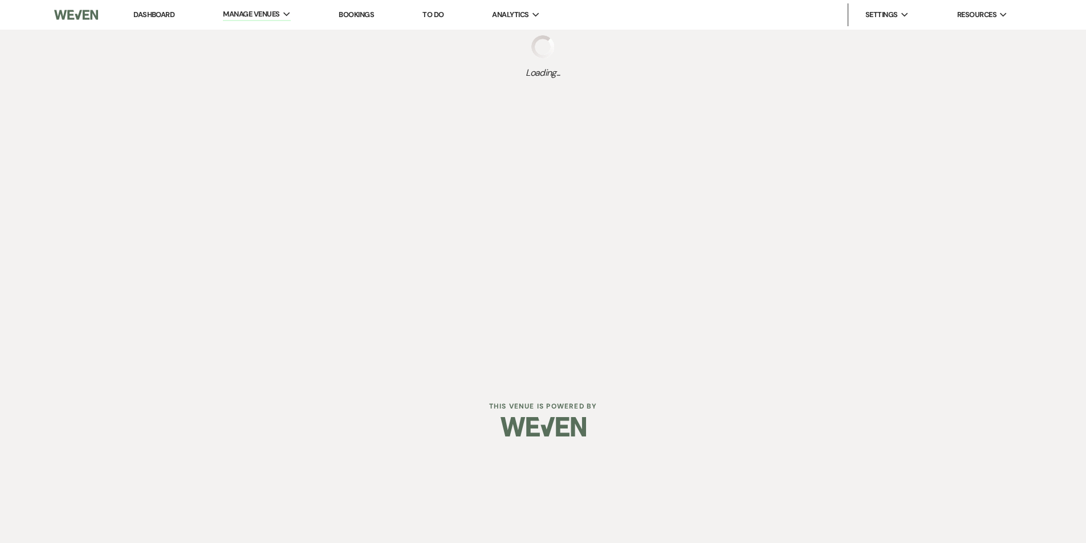
select select "Message Templates"
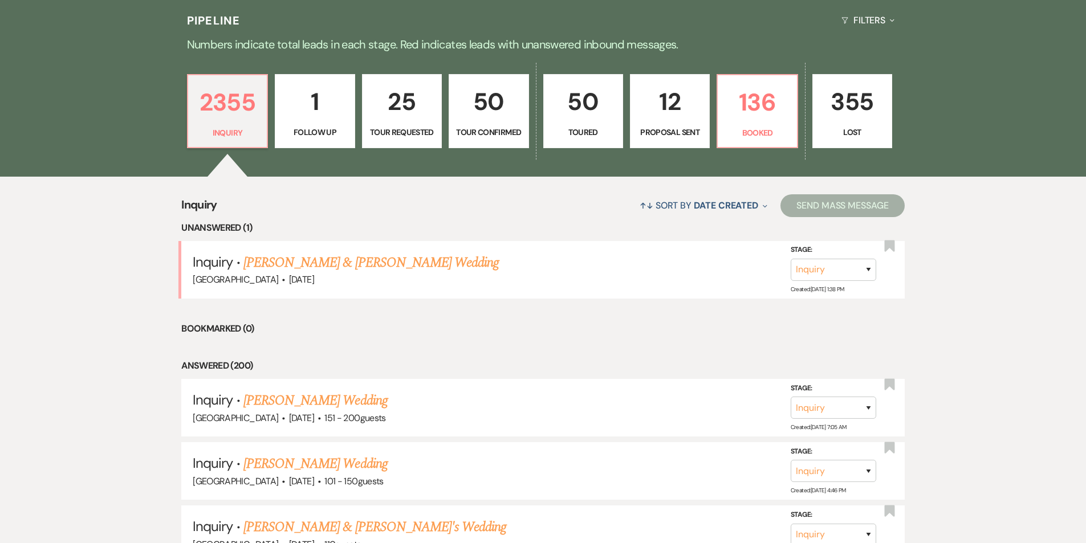
scroll to position [313, 0]
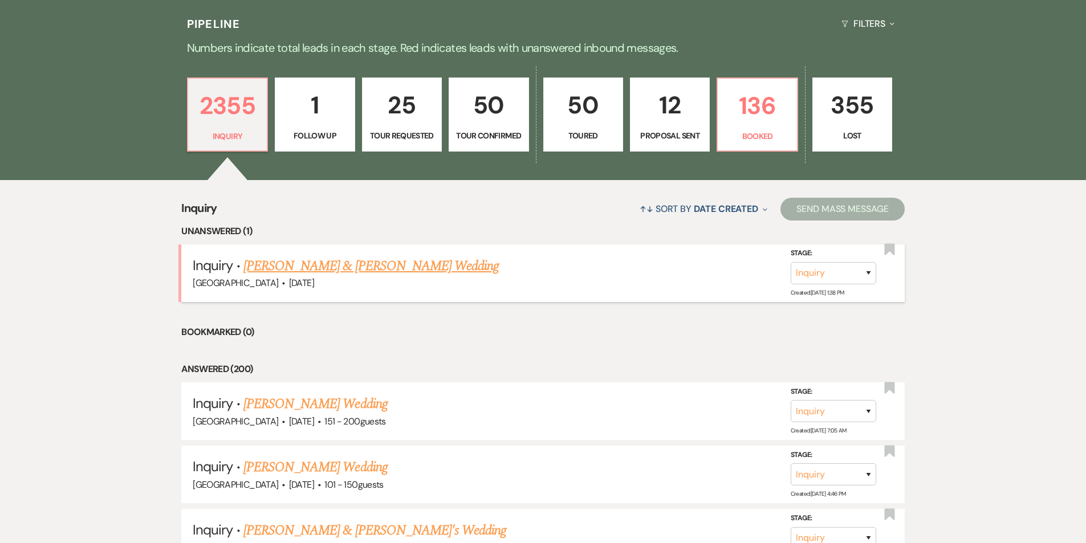
click at [340, 256] on link "Tatum Nuckels & Brandon Cirucci's Wedding" at bounding box center [370, 266] width 255 height 21
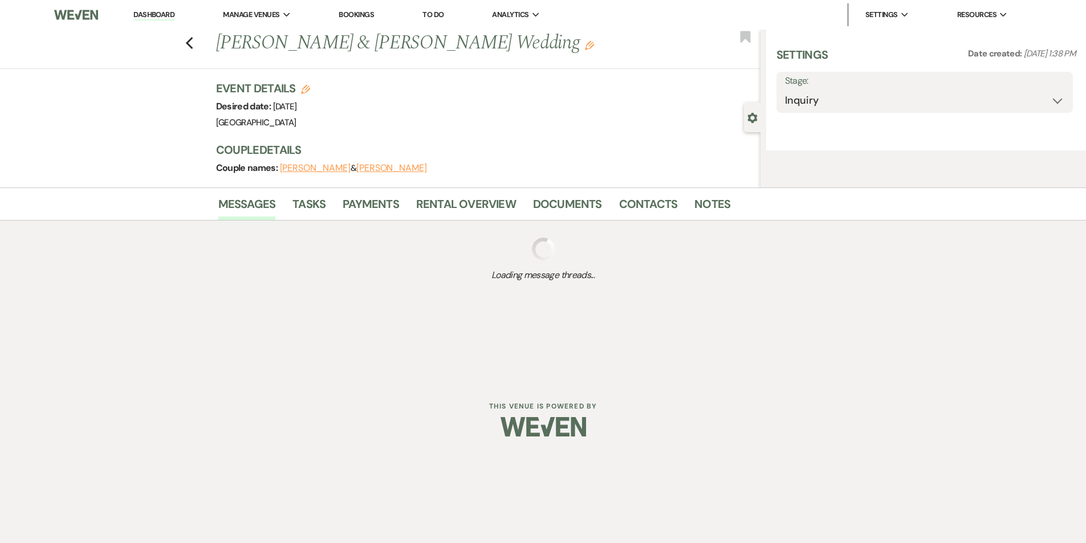
select select "5"
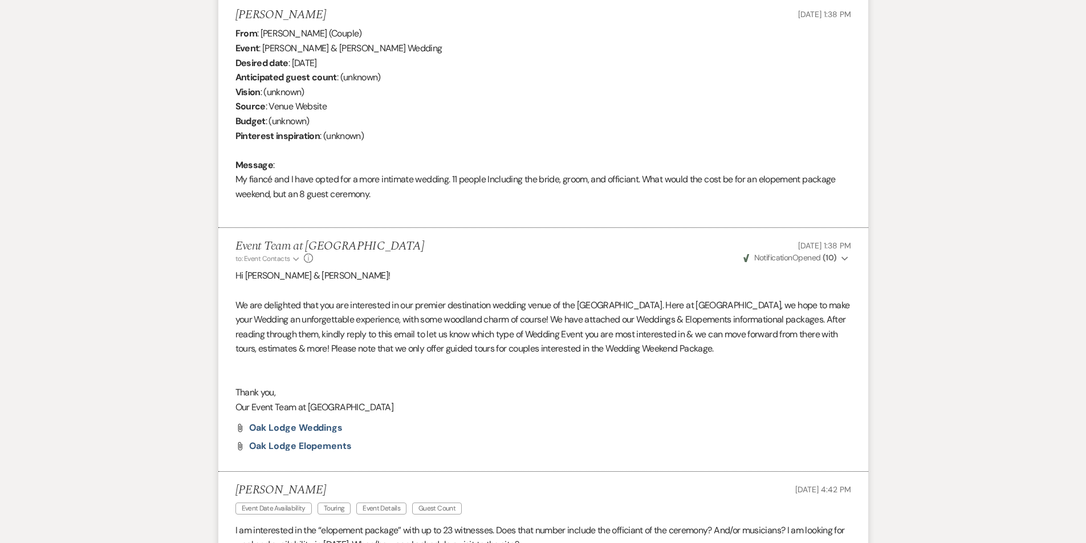
scroll to position [448, 0]
